Goal: Task Accomplishment & Management: Manage account settings

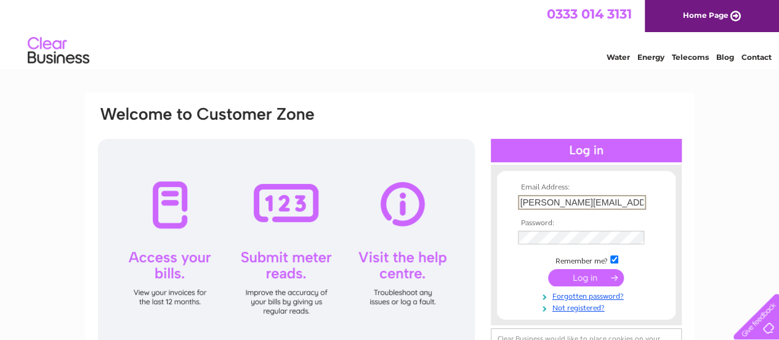
type input "[PERSON_NAME][EMAIL_ADDRESS][PERSON_NAME][DOMAIN_NAME]"
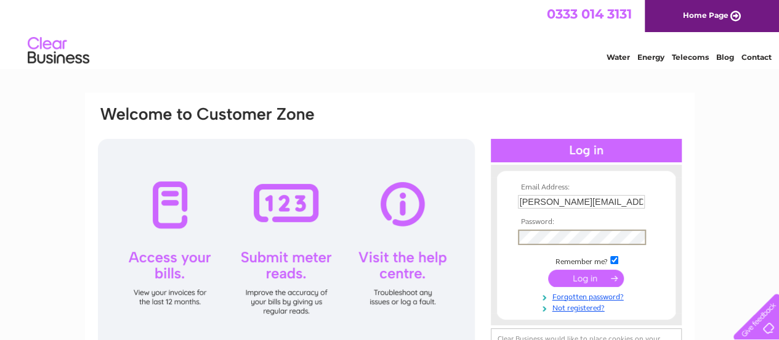
click at [590, 274] on input "submit" at bounding box center [586, 277] width 76 height 17
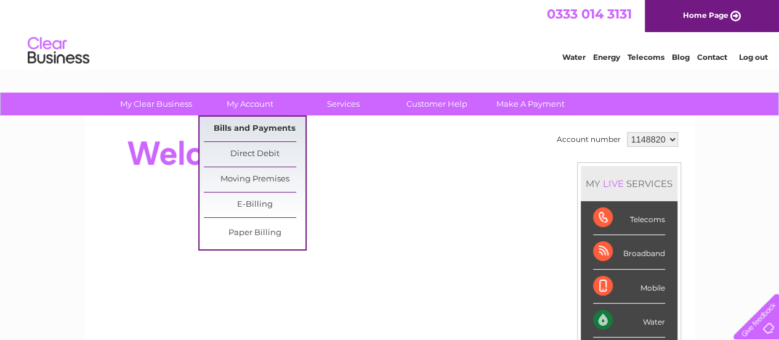
click at [246, 130] on link "Bills and Payments" at bounding box center [255, 128] width 102 height 25
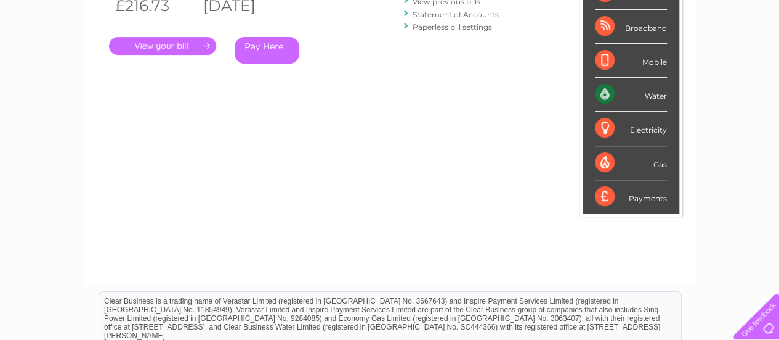
scroll to position [246, 0]
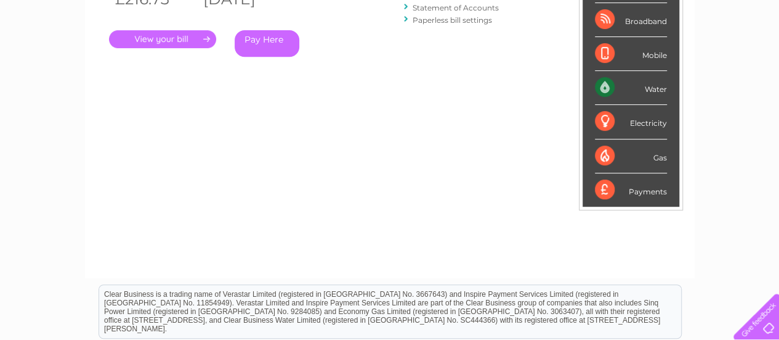
click at [172, 46] on link "." at bounding box center [162, 39] width 107 height 18
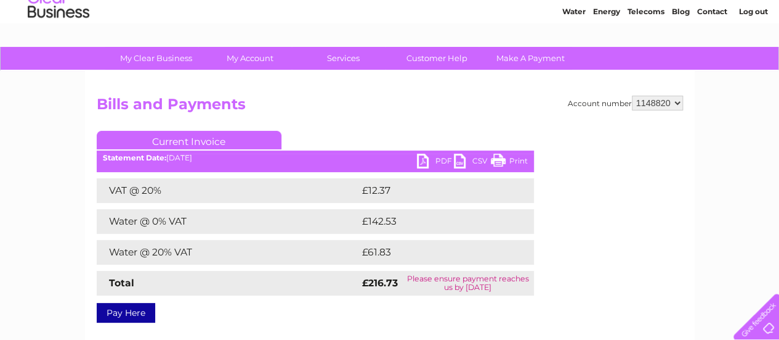
scroll to position [123, 0]
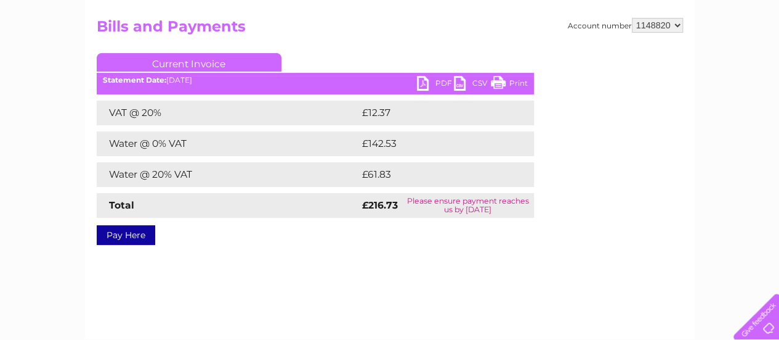
click at [426, 81] on link "PDF" at bounding box center [435, 85] width 37 height 18
